Goal: Task Accomplishment & Management: Manage account settings

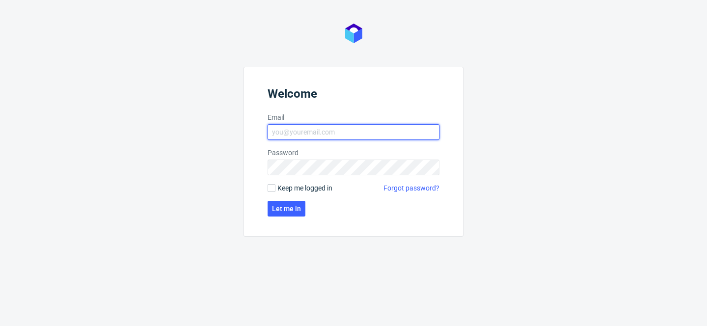
type input "[PERSON_NAME][EMAIL_ADDRESS][PERSON_NAME][DOMAIN_NAME]"
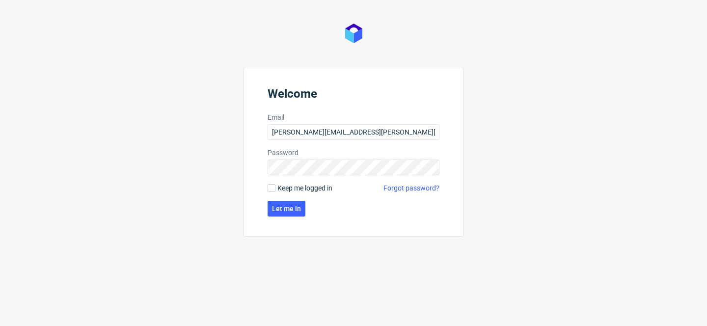
click at [308, 188] on span "Keep me logged in" at bounding box center [304, 188] width 55 height 10
click at [275, 188] on input "Keep me logged in" at bounding box center [272, 188] width 8 height 8
checkbox input "true"
click at [303, 201] on button "Let me in" at bounding box center [287, 209] width 38 height 16
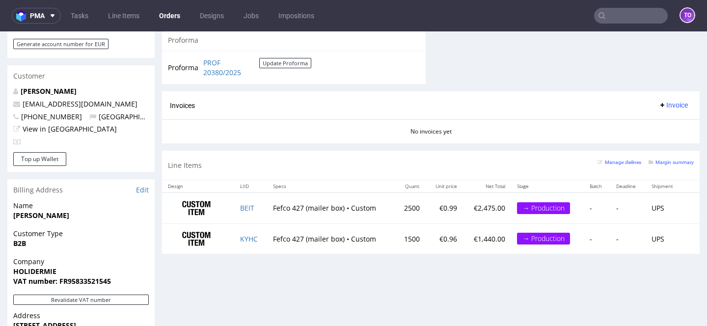
scroll to position [478, 0]
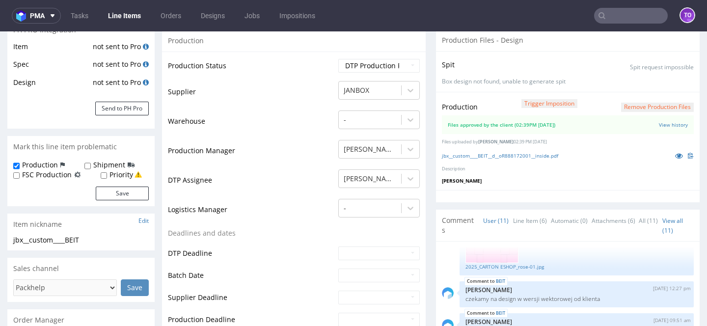
scroll to position [162, 0]
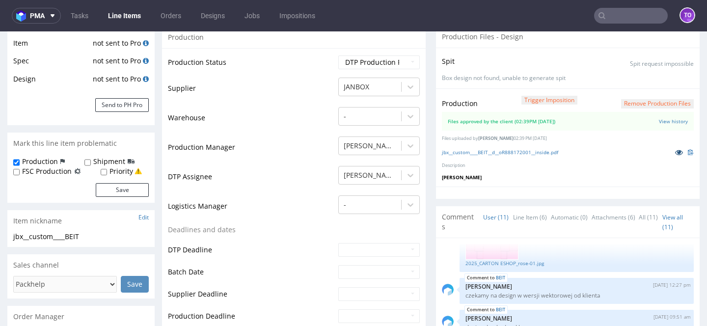
click at [675, 149] on icon at bounding box center [679, 152] width 8 height 7
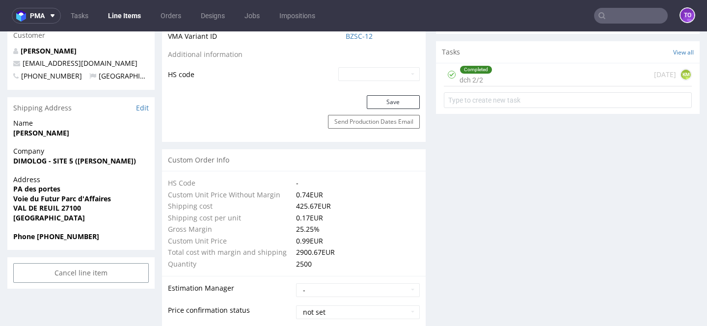
scroll to position [591, 0]
click at [356, 37] on link "BZSC-12" at bounding box center [359, 37] width 27 height 10
click at [352, 38] on link "BZSC-12" at bounding box center [359, 37] width 27 height 10
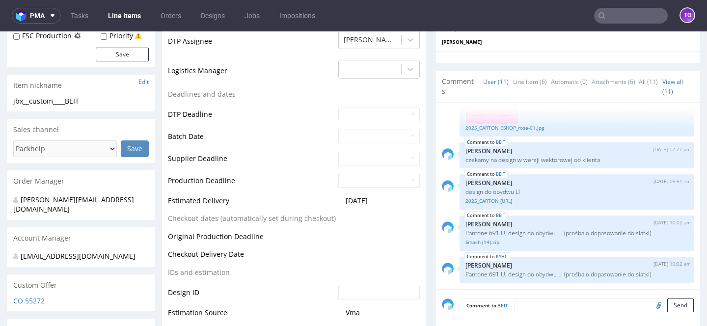
scroll to position [285, 0]
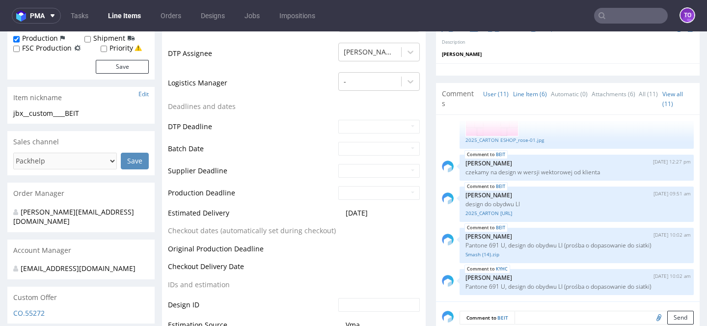
click at [538, 94] on link "Line Item (6)" at bounding box center [530, 93] width 34 height 21
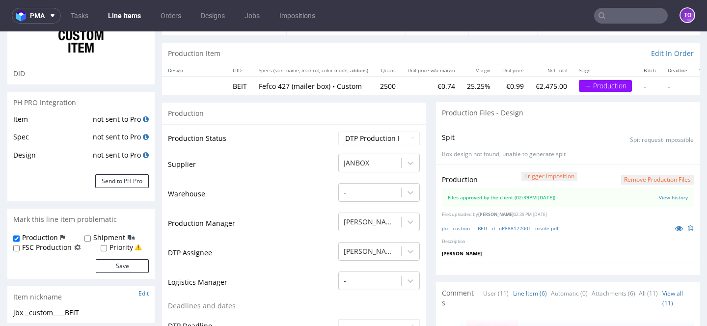
scroll to position [0, 0]
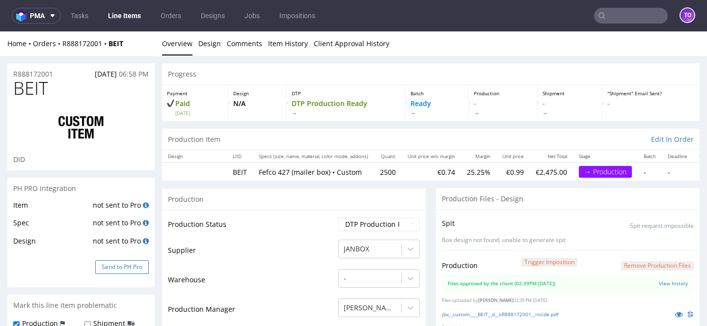
click at [115, 267] on button "Send to PH Pro" at bounding box center [122, 267] width 54 height 14
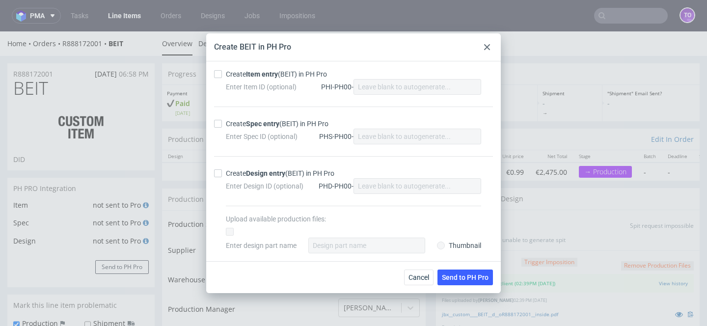
click at [255, 76] on strong "Item entry" at bounding box center [262, 74] width 32 height 8
click at [222, 76] on input "Create Item entry (BEIT) in PH Pro" at bounding box center [218, 74] width 8 height 8
checkbox input "true"
click at [249, 115] on div "Create Spec entry (BEIT) in PH Pro Enter Spec ID (optional) PHS-PH00-" at bounding box center [353, 132] width 279 height 50
click at [248, 124] on strong "Spec entry" at bounding box center [262, 124] width 33 height 8
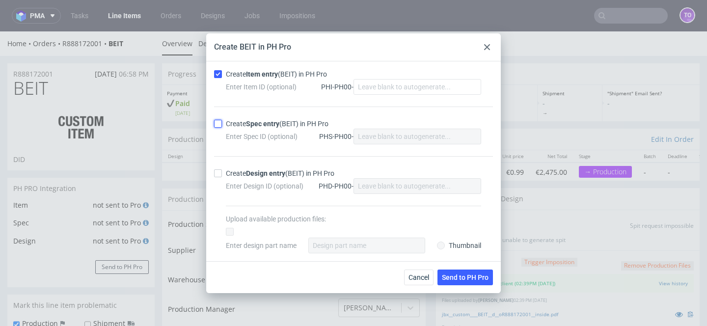
click at [222, 124] on input "Create Spec entry (BEIT) in PH Pro" at bounding box center [218, 124] width 8 height 8
checkbox input "true"
click at [245, 174] on div "Create Design entry (BEIT) in PH Pro" at bounding box center [280, 173] width 109 height 10
click at [222, 174] on input "Create Design entry (BEIT) in PH Pro" at bounding box center [218, 173] width 8 height 8
checkbox input "true"
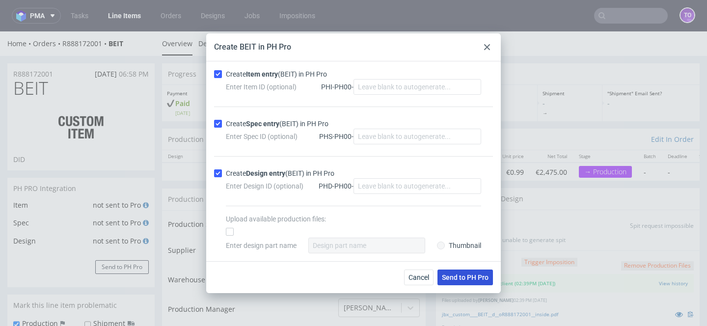
click at [459, 274] on span "Send to PH Pro" at bounding box center [465, 277] width 47 height 7
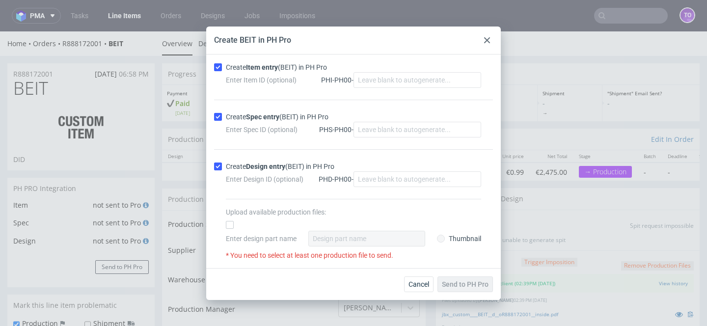
click at [234, 226] on div at bounding box center [232, 225] width 12 height 8
click at [234, 226] on input "checkbox" at bounding box center [230, 225] width 8 height 8
checkbox input "true"
radio input "true"
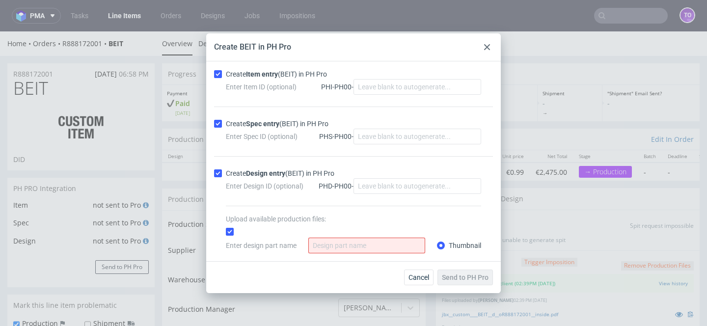
click at [317, 241] on input "Enter design part name" at bounding box center [366, 246] width 117 height 16
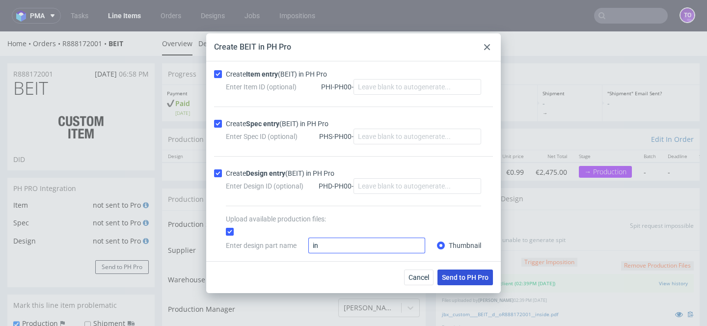
type input "in"
click at [470, 282] on button "Send to PH Pro" at bounding box center [464, 278] width 55 height 16
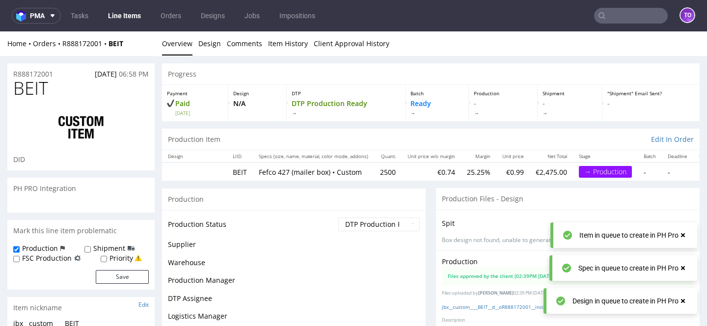
scroll to position [337, 0]
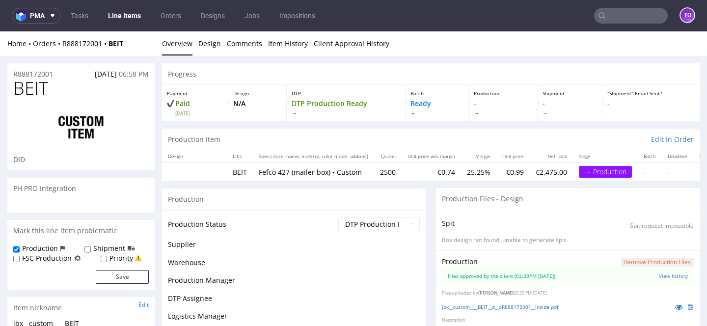
scroll to position [337, 0]
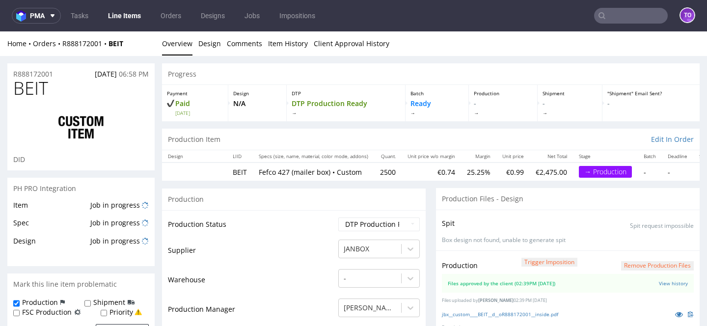
click at [132, 198] on div "PH PRO Integration" at bounding box center [80, 189] width 147 height 22
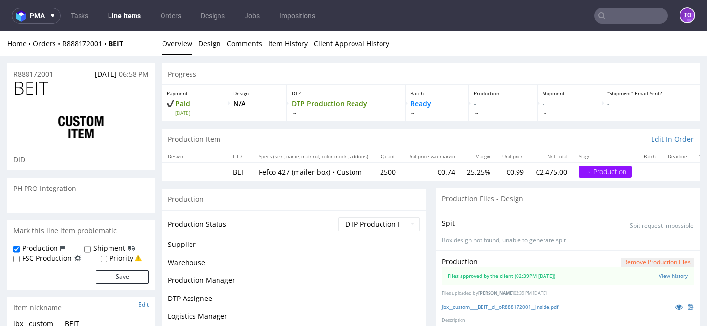
scroll to position [337, 0]
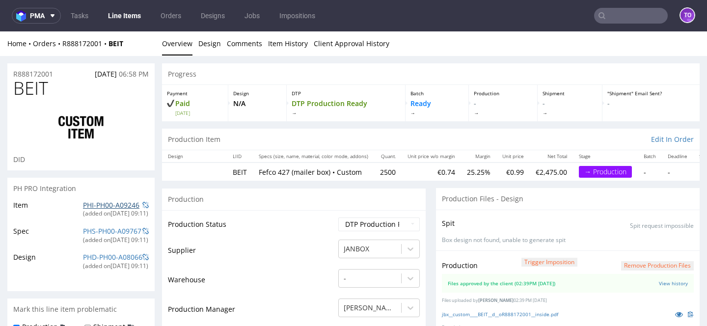
click at [115, 207] on link "PHI-PH00-A09246" at bounding box center [111, 204] width 56 height 9
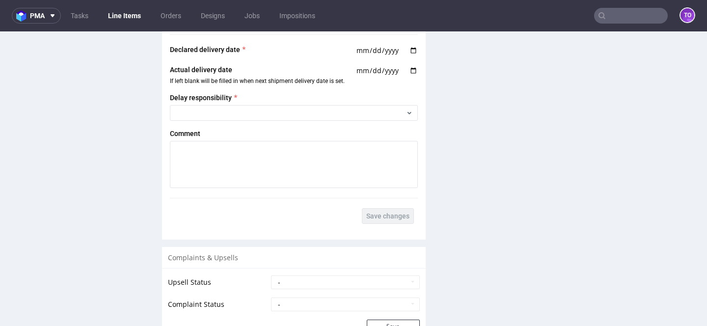
scroll to position [1752, 0]
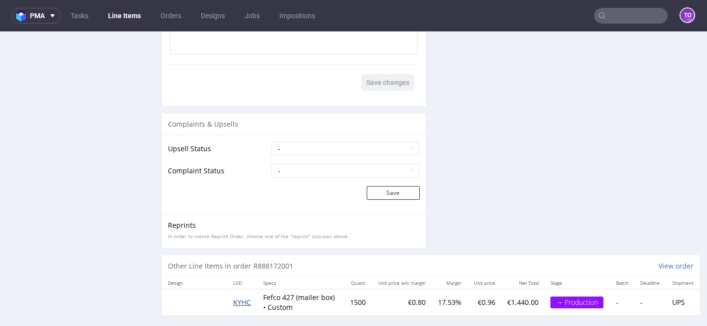
click at [238, 298] on span "KYHC" at bounding box center [242, 302] width 18 height 9
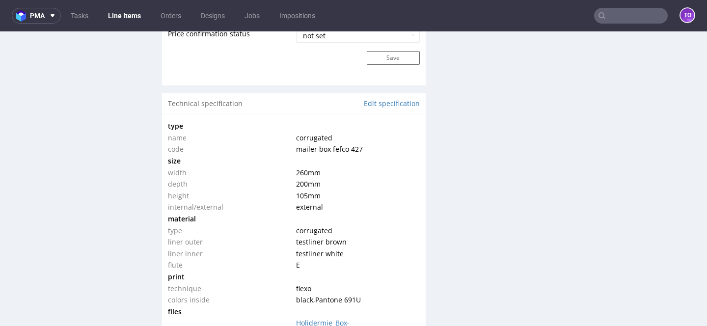
scroll to position [872, 0]
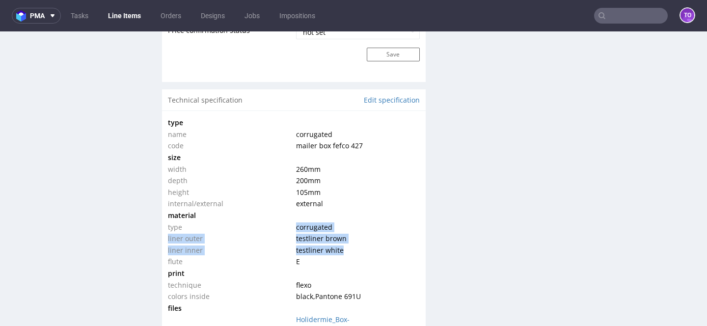
drag, startPoint x: 294, startPoint y: 227, endPoint x: 369, endPoint y: 253, distance: 79.5
click at [369, 253] on tbody "type name corrugated code mailer box fefco 427 size width 260 mm depth 200 mm h…" at bounding box center [294, 247] width 252 height 261
click at [369, 253] on td "testliner white" at bounding box center [357, 251] width 126 height 12
drag, startPoint x: 347, startPoint y: 251, endPoint x: 292, endPoint y: 225, distance: 61.3
click at [292, 225] on tbody "type name corrugated code mailer box fefco 427 size width 260 mm depth 200 mm h…" at bounding box center [294, 247] width 252 height 261
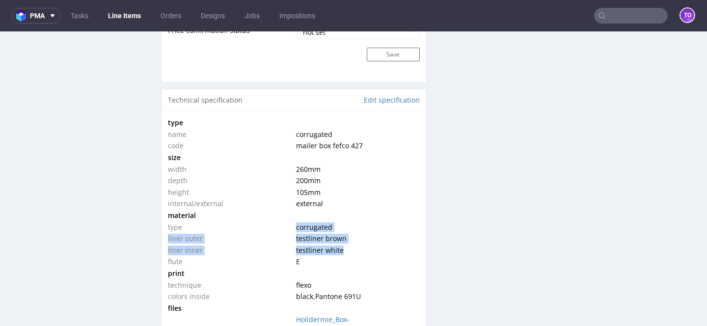
click at [294, 225] on td "corrugated" at bounding box center [357, 227] width 126 height 12
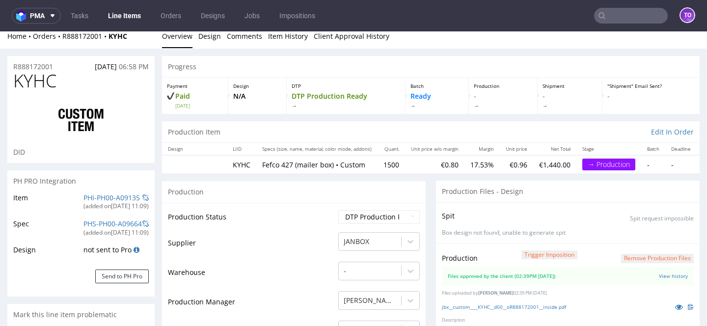
scroll to position [0, 0]
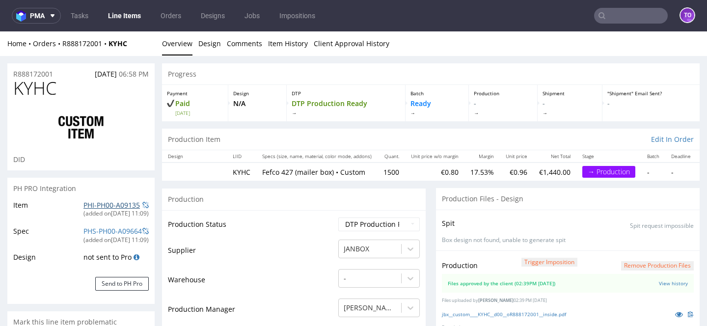
click at [114, 205] on link "PHI-PH00-A09135" at bounding box center [111, 204] width 56 height 9
click at [137, 283] on button "Send to PH Pro" at bounding box center [122, 284] width 54 height 14
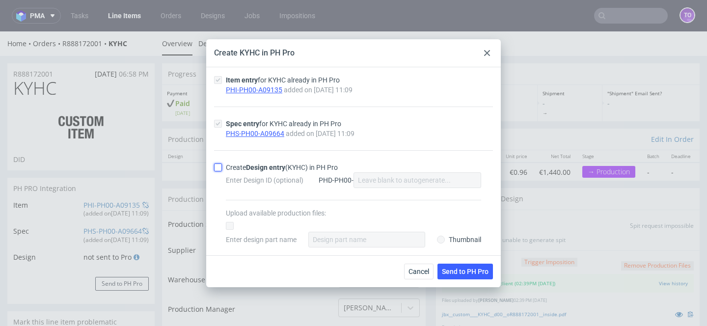
click at [218, 167] on input "Create Design entry (KYHC) in PH Pro" at bounding box center [218, 168] width 8 height 8
checkbox input "true"
click at [231, 224] on input "checkbox" at bounding box center [230, 226] width 8 height 8
checkbox input "true"
radio input "true"
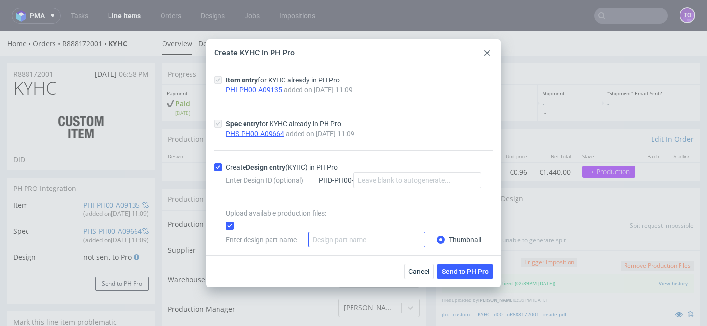
click at [326, 240] on input "Enter design part name" at bounding box center [366, 240] width 117 height 16
type input "in"
click at [492, 276] on button "Send to PH Pro" at bounding box center [464, 272] width 55 height 16
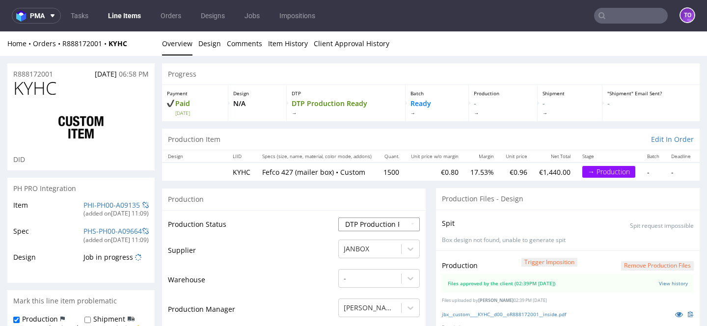
click at [348, 218] on select "Waiting for Artwork Waiting for Diecut Waiting for Mockup Waiting for DTP Waiti…" at bounding box center [379, 225] width 82 height 14
select select "production_in_process"
click at [338, 218] on select "Waiting for Artwork Waiting for Diecut Waiting for Mockup Waiting for DTP Waiti…" at bounding box center [379, 225] width 82 height 14
click at [295, 250] on td "Supplier" at bounding box center [252, 253] width 168 height 29
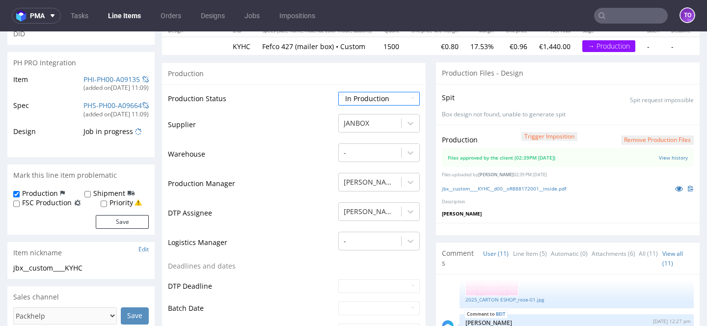
scroll to position [162, 0]
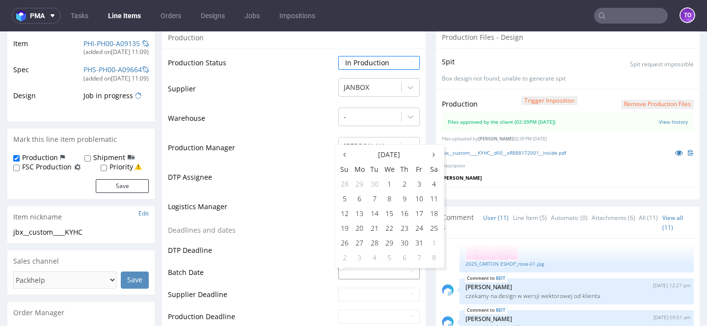
click at [357, 275] on input "text" at bounding box center [379, 273] width 82 height 14
click at [356, 214] on td "13" at bounding box center [359, 213] width 15 height 15
type input "2025-10-13"
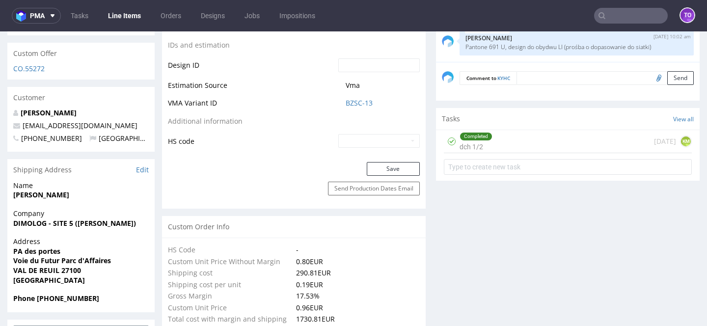
scroll to position [546, 0]
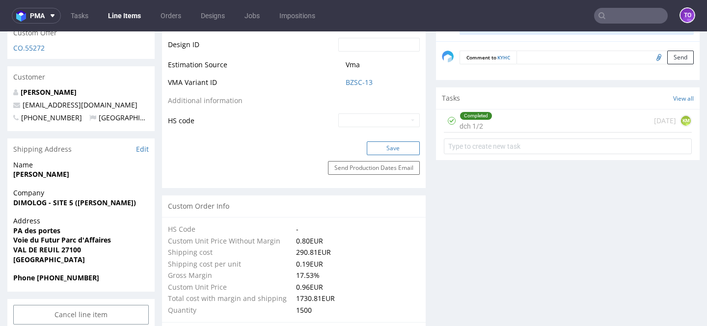
click at [389, 151] on button "Save" at bounding box center [393, 148] width 53 height 14
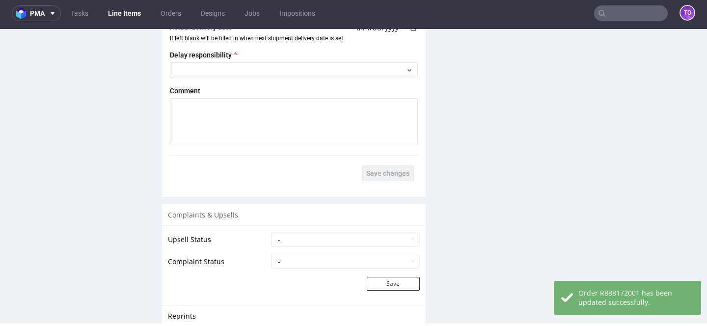
scroll to position [1761, 0]
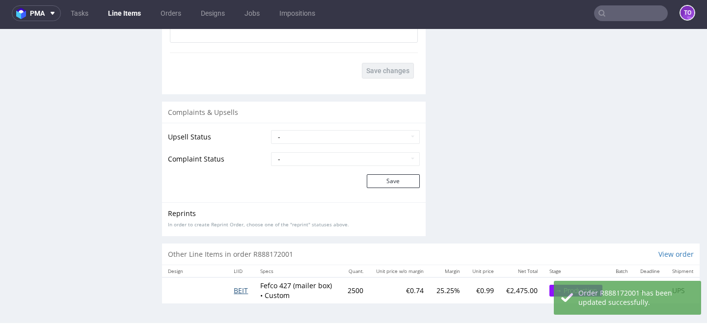
click at [240, 286] on span "BEIT" at bounding box center [241, 290] width 14 height 9
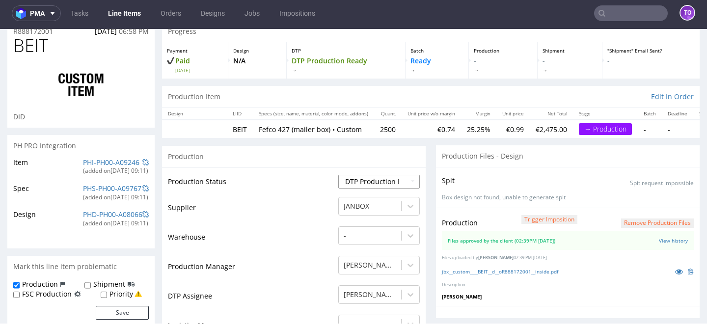
scroll to position [74, 0]
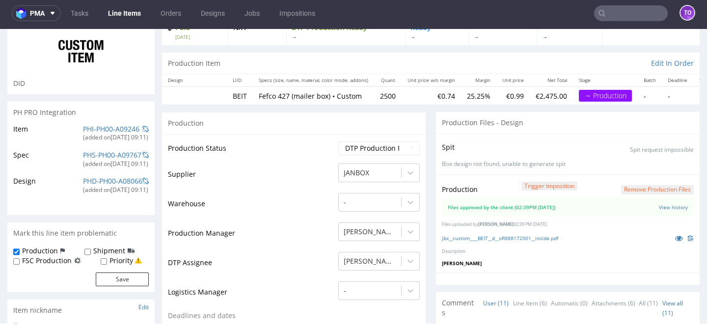
click at [369, 142] on select "Waiting for Artwork Waiting for Diecut Waiting for Mockup Waiting for DTP Waiti…" at bounding box center [379, 148] width 82 height 14
select select "production_in_process"
click at [338, 141] on select "Waiting for Artwork Waiting for Diecut Waiting for Mockup Waiting for DTP Waiti…" at bounding box center [379, 148] width 82 height 14
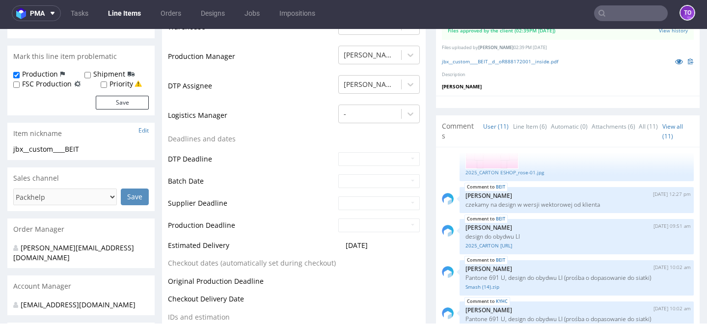
scroll to position [266, 0]
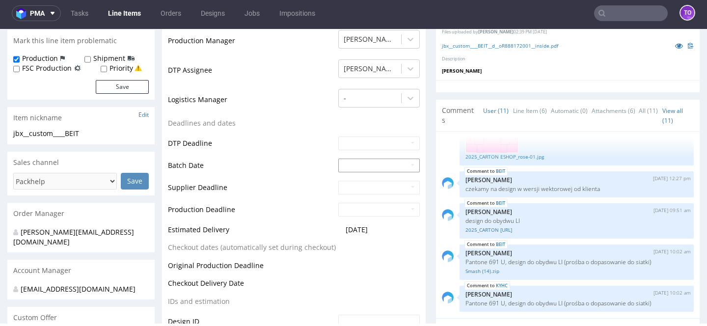
click at [346, 170] on input "text" at bounding box center [379, 166] width 82 height 14
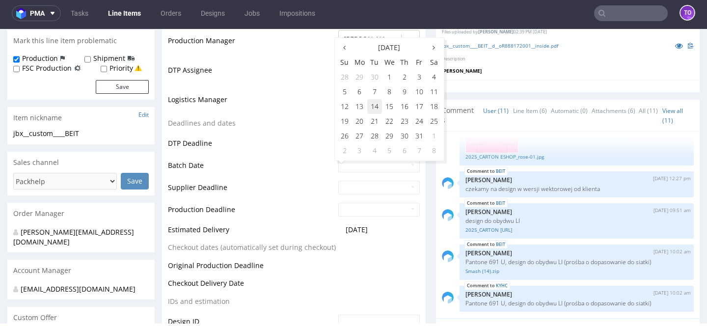
click at [368, 106] on td "14" at bounding box center [374, 106] width 15 height 15
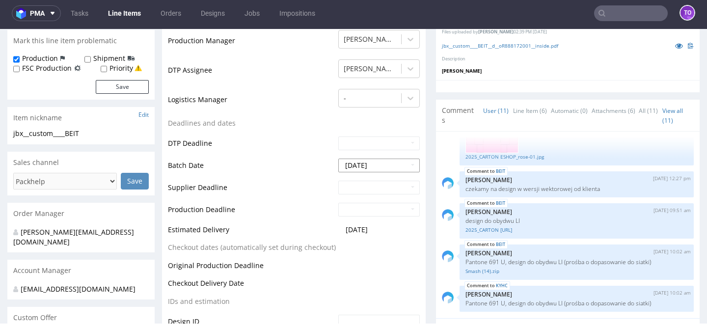
click at [357, 163] on input "2025-10-14" at bounding box center [379, 166] width 82 height 14
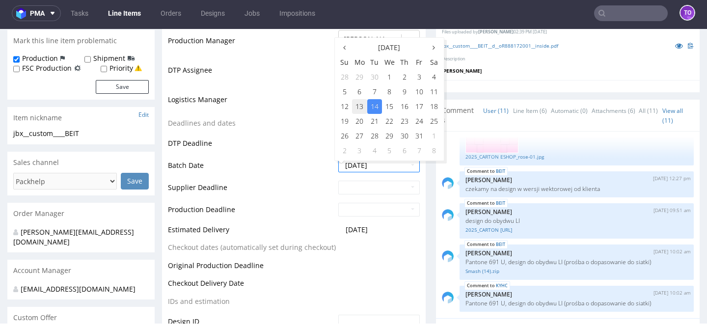
click at [361, 111] on td "13" at bounding box center [359, 106] width 15 height 15
type input "2025-10-13"
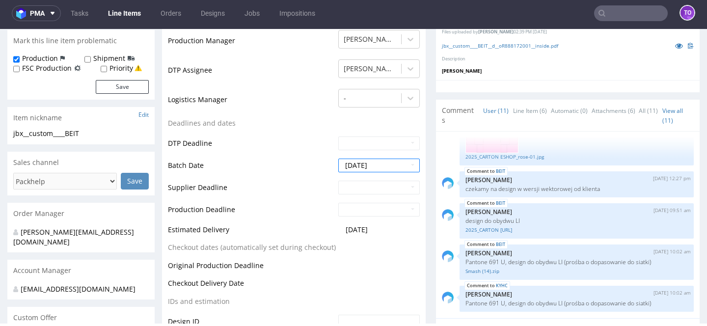
scroll to position [450, 0]
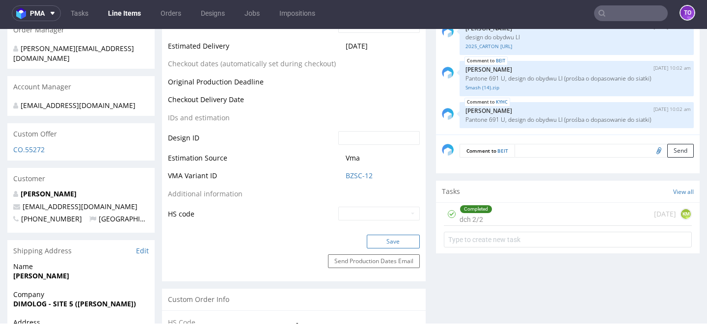
click at [375, 246] on button "Save" at bounding box center [393, 242] width 53 height 14
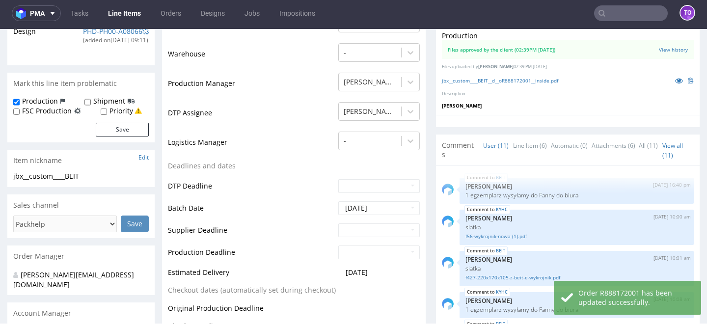
scroll to position [74, 0]
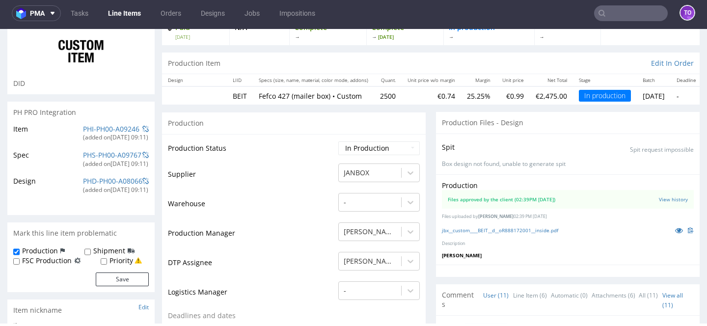
click at [598, 11] on icon at bounding box center [602, 13] width 8 height 8
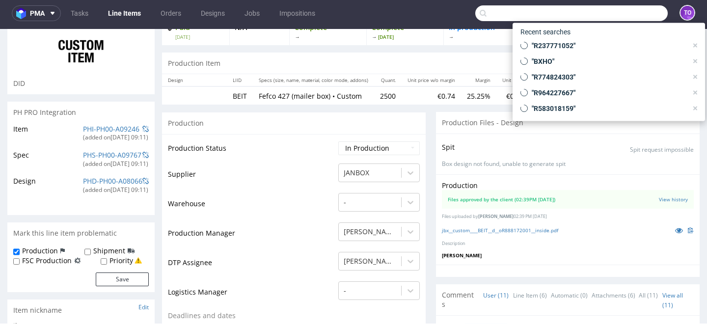
click at [608, 13] on input "text" at bounding box center [571, 13] width 192 height 16
paste input "R630222245"
type input "R630222245"
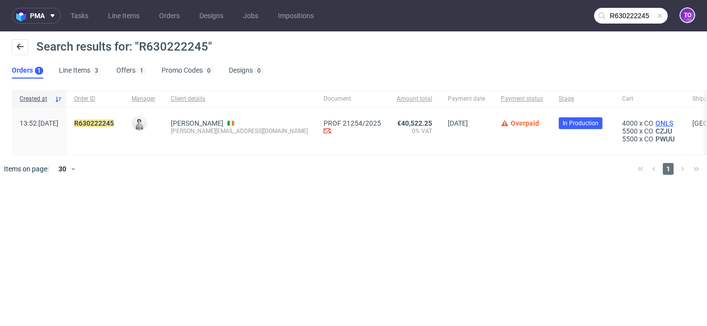
click at [654, 125] on span "QNLS" at bounding box center [665, 123] width 22 height 8
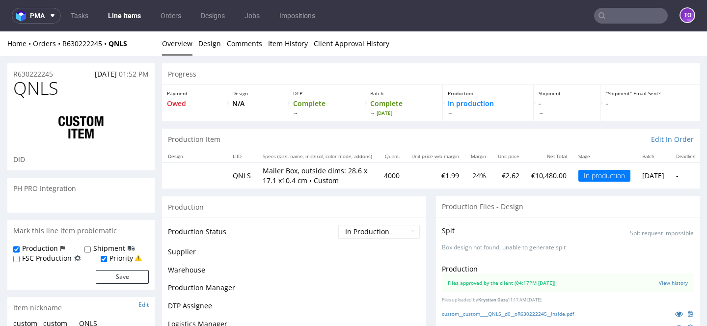
scroll to position [203, 0]
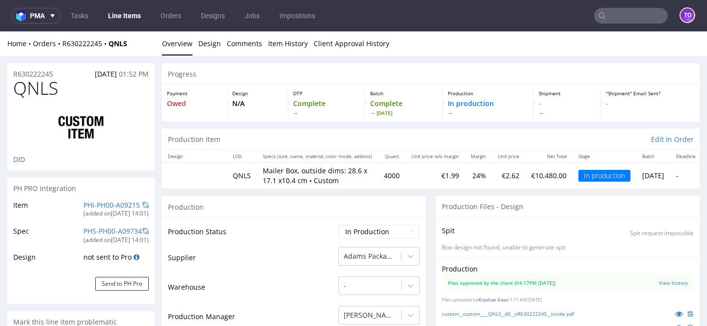
select select "in_progress"
click at [102, 204] on link "PHI-PH00-A09215" at bounding box center [111, 204] width 56 height 9
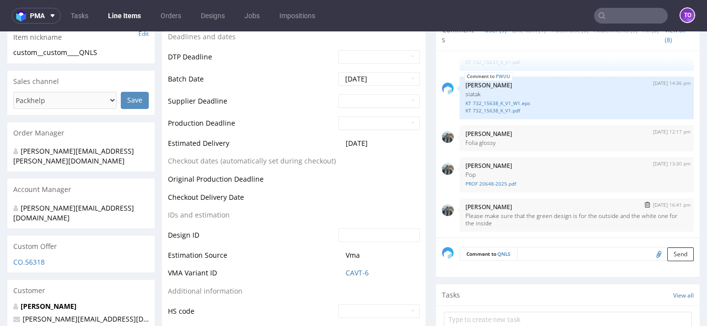
scroll to position [0, 0]
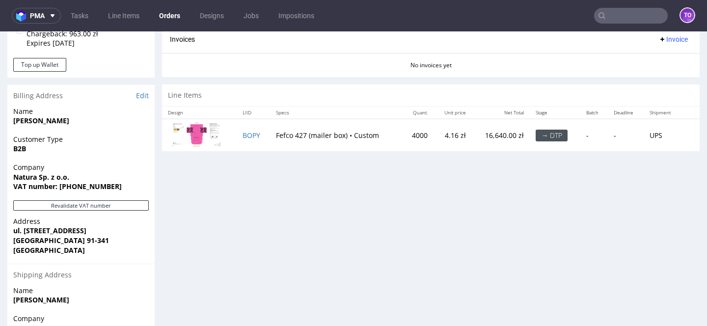
scroll to position [461, 0]
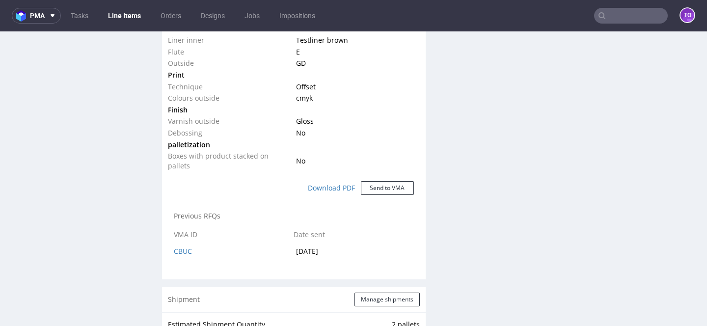
scroll to position [823, 0]
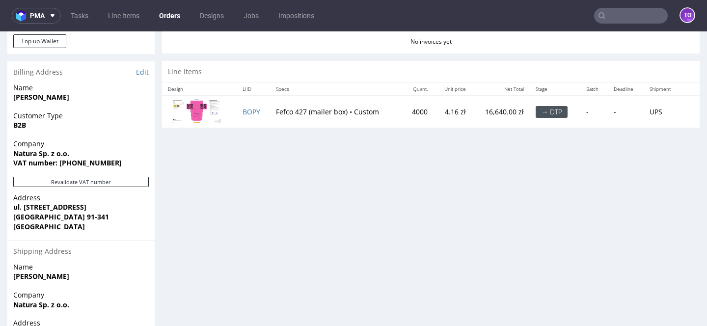
scroll to position [507, 0]
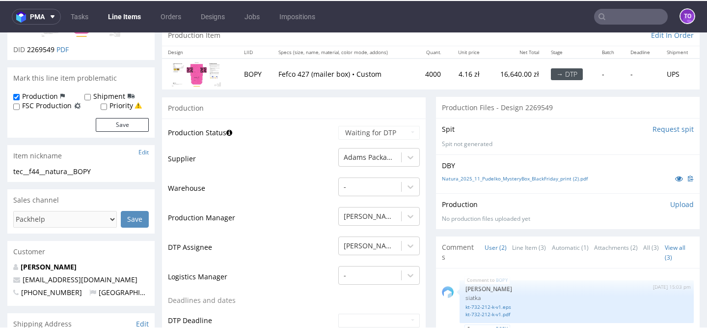
scroll to position [115, 0]
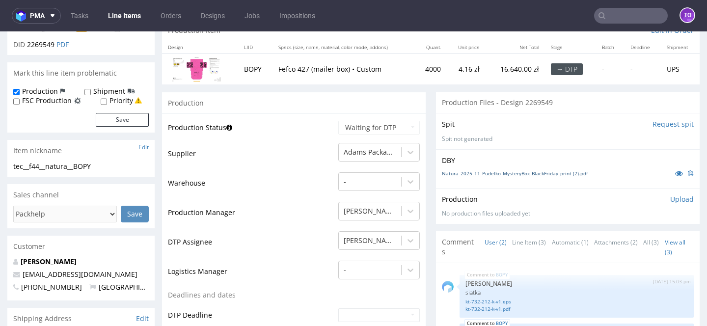
click at [522, 172] on link "Natura_2025_11_Pudelko_MysteryBox_BlackFriday_print (2).pdf" at bounding box center [515, 173] width 146 height 7
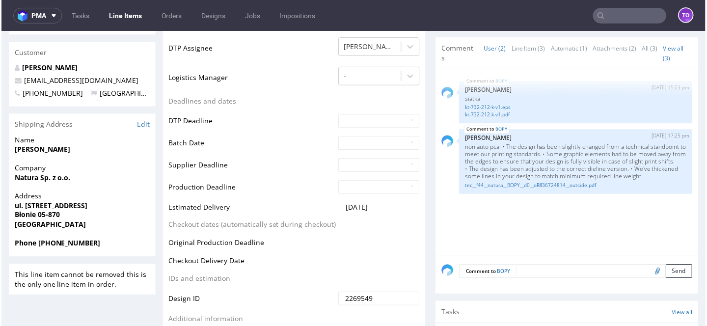
scroll to position [309, 0]
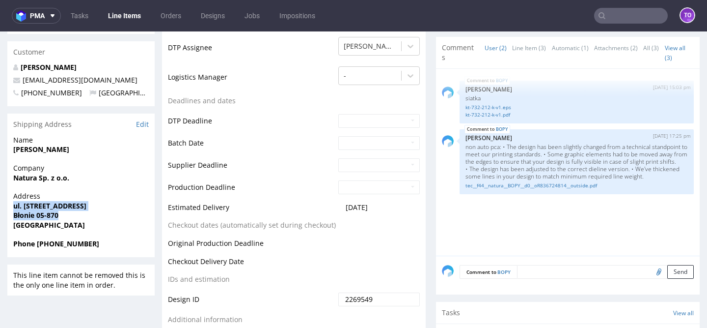
drag, startPoint x: 15, startPoint y: 205, endPoint x: 79, endPoint y: 218, distance: 65.7
click at [79, 218] on p "Address ul. [STREET_ADDRESS]" at bounding box center [81, 210] width 136 height 38
copy p "ul. [STREET_ADDRESS]"
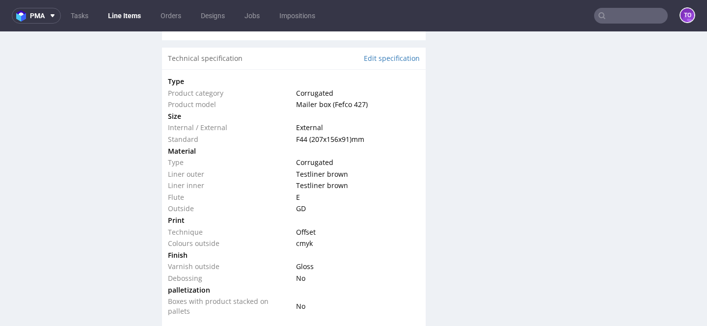
scroll to position [674, 0]
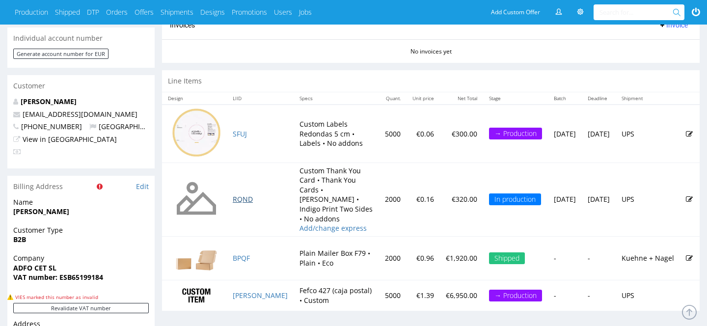
scroll to position [528, 0]
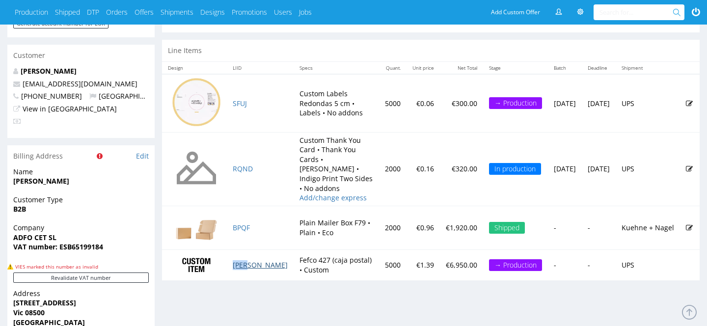
click at [243, 260] on link "[PERSON_NAME]" at bounding box center [260, 264] width 55 height 9
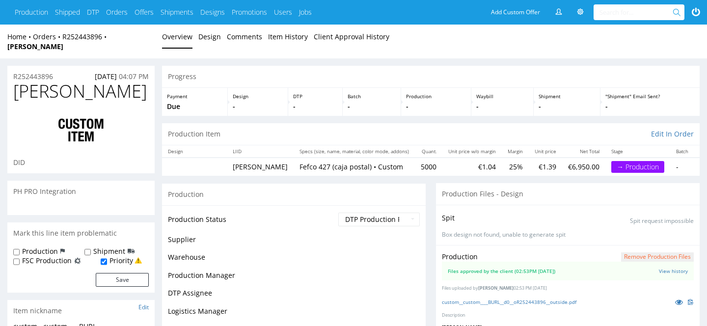
scroll to position [166, 0]
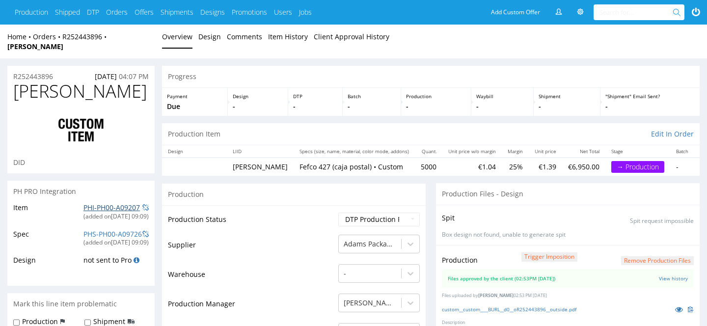
click at [114, 203] on link "PHI-PH00-A09207" at bounding box center [111, 207] width 56 height 9
